Goal: Task Accomplishment & Management: Manage account settings

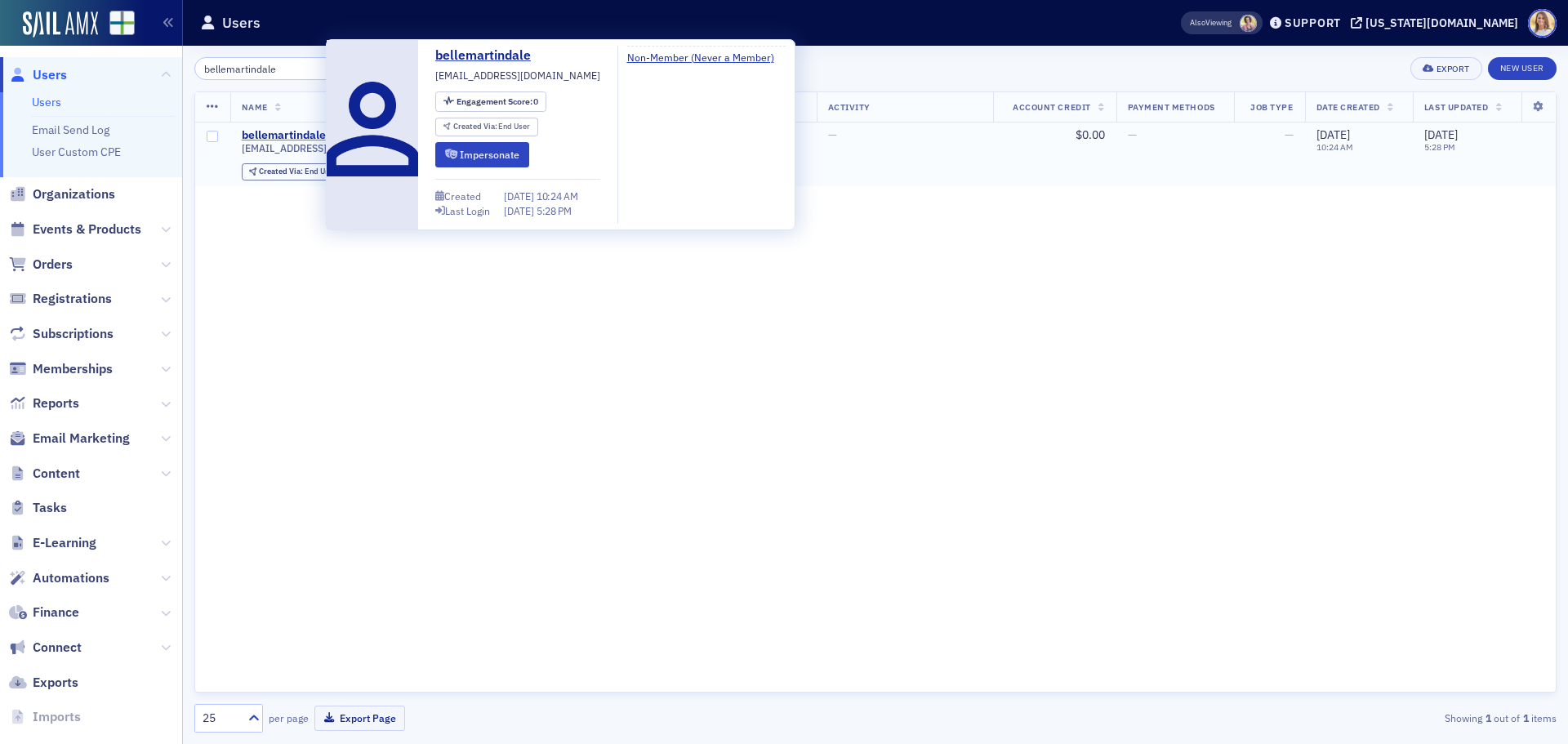
type input "bellemartindale"
click at [278, 133] on div "bellemartindale" at bounding box center [284, 136] width 84 height 15
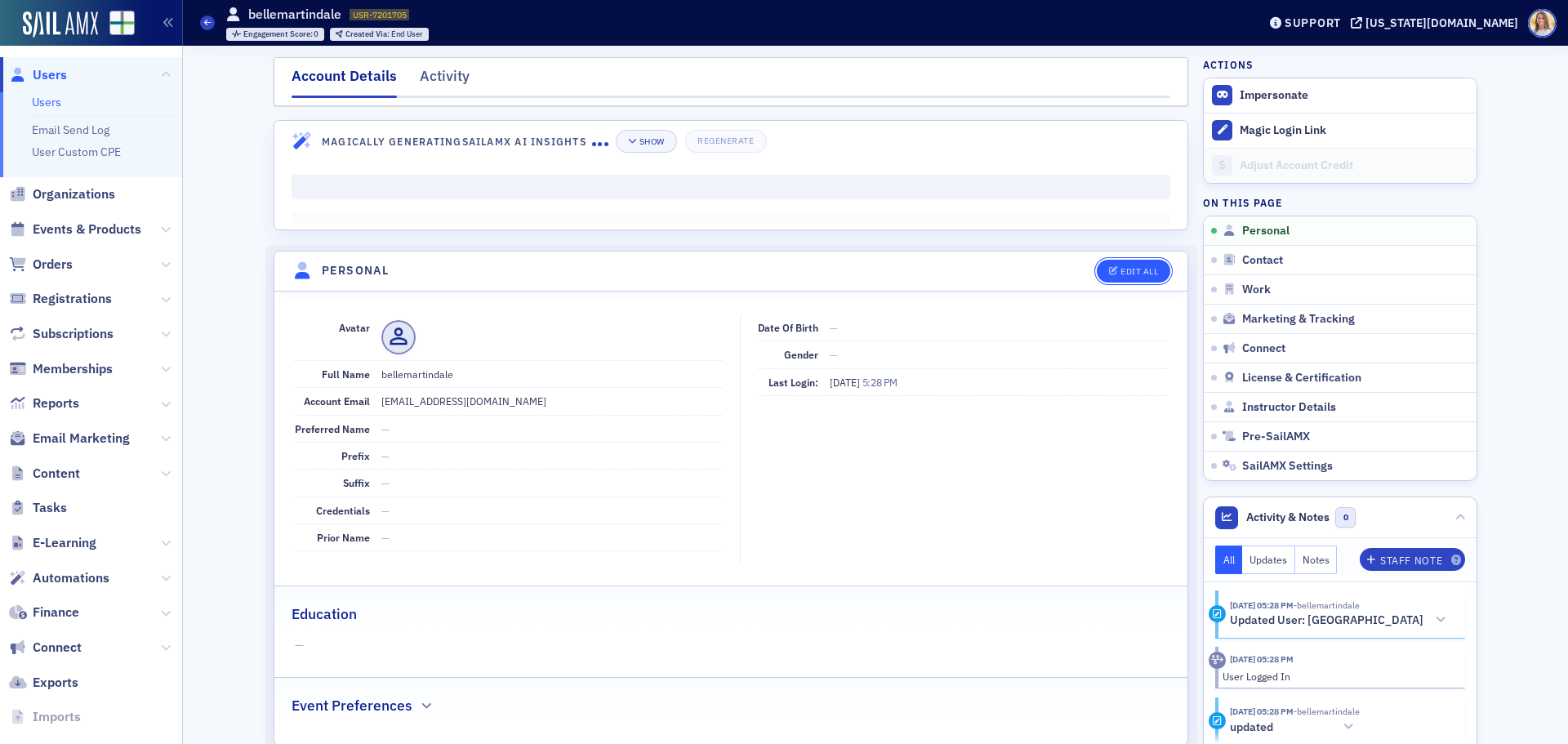
click at [1142, 271] on div "Edit All" at bounding box center [1140, 271] width 38 height 9
select select "US"
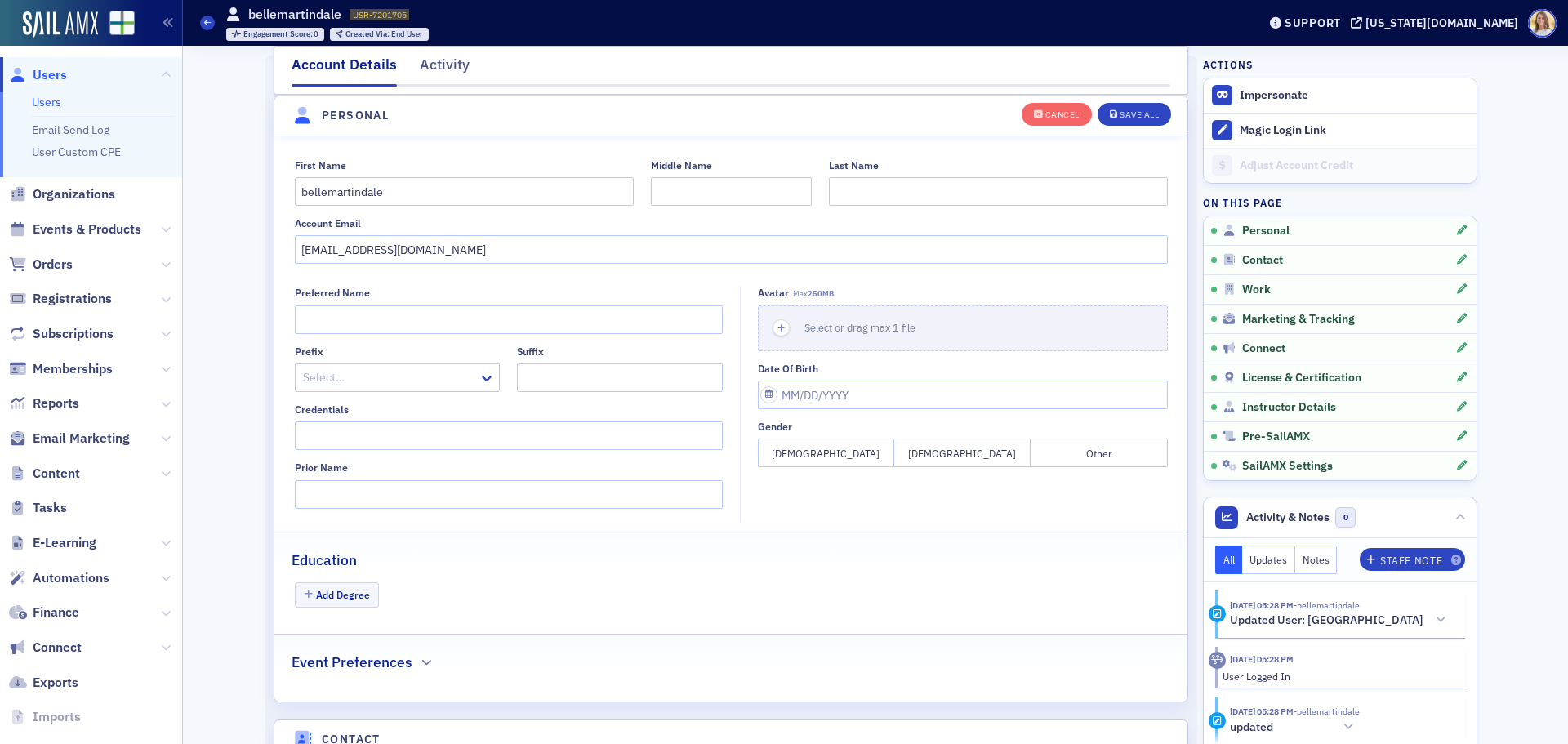
scroll to position [190, 0]
drag, startPoint x: 509, startPoint y: 257, endPoint x: 226, endPoint y: 232, distance: 284.1
click at [1132, 119] on div "Save All" at bounding box center [1140, 114] width 39 height 9
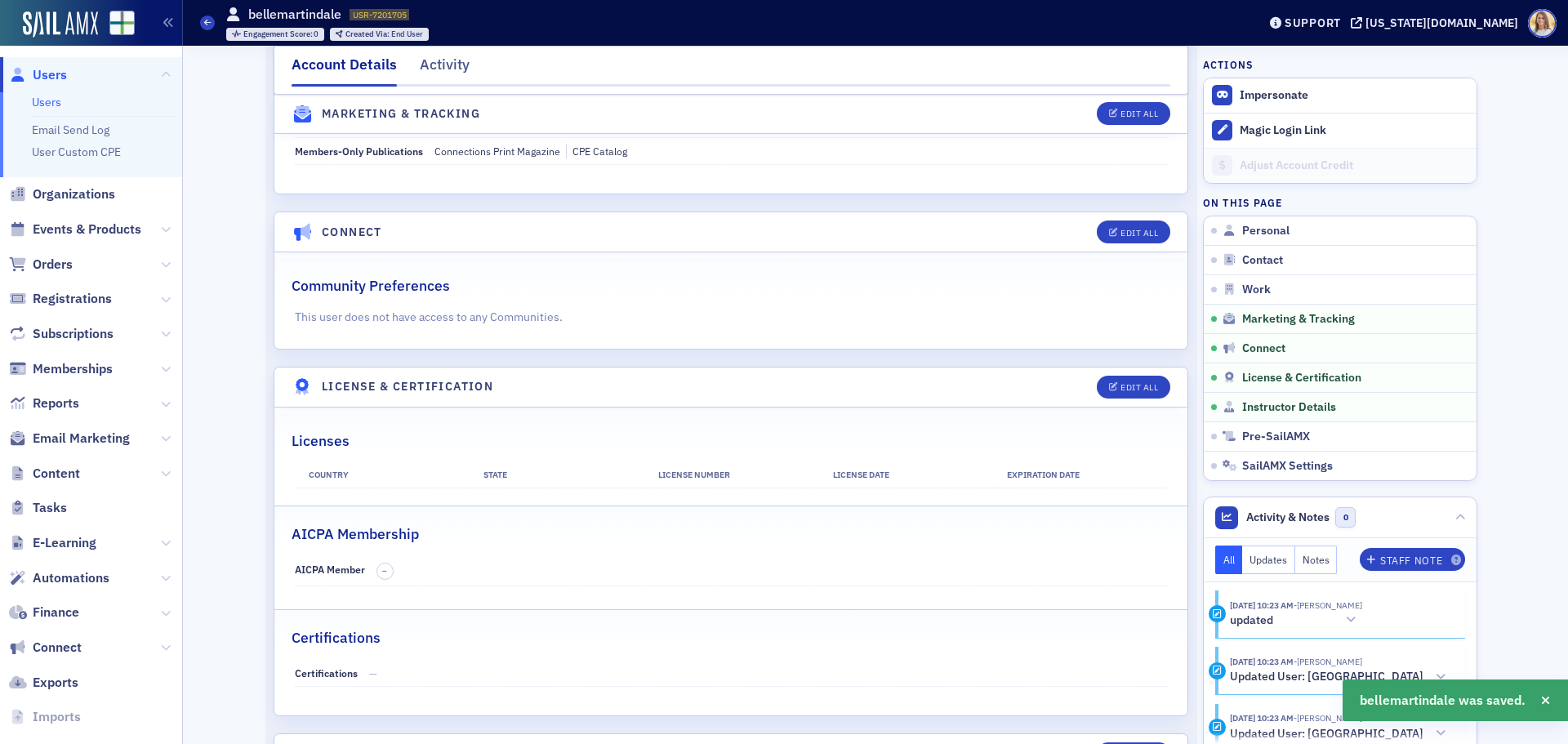
scroll to position [2174, 0]
